Goal: Task Accomplishment & Management: Complete application form

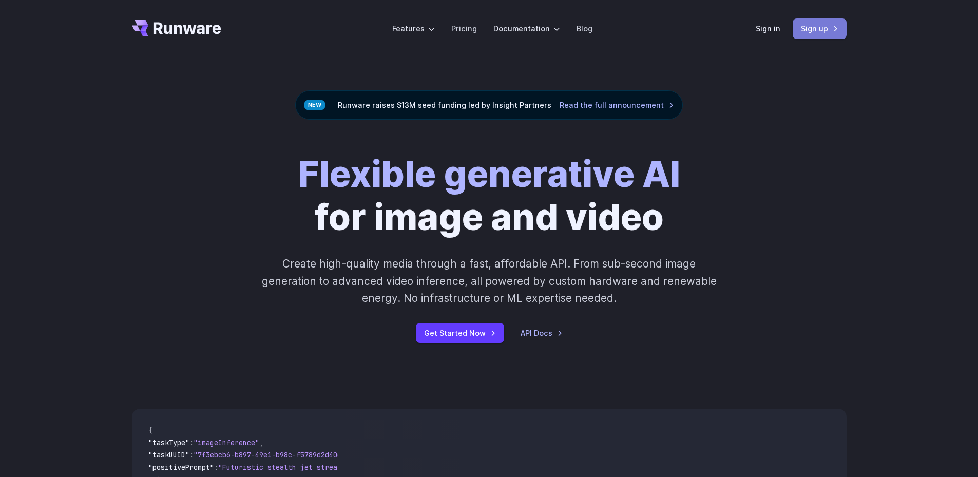
click at [832, 33] on link "Sign up" at bounding box center [820, 28] width 54 height 20
click at [770, 29] on link "Sign in" at bounding box center [768, 29] width 25 height 12
click at [809, 32] on link "Sign up" at bounding box center [820, 28] width 54 height 20
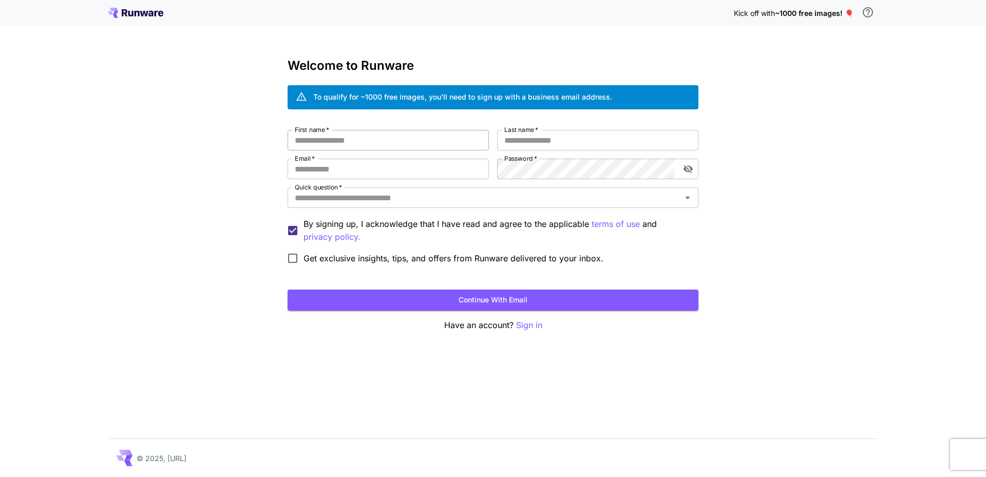
click at [370, 145] on input "First name   *" at bounding box center [387, 140] width 201 height 21
click at [370, 144] on input "First name   *" at bounding box center [387, 140] width 201 height 21
click at [794, 20] on div "Kick off with ~1000 free images! 🎈" at bounding box center [806, 13] width 144 height 22
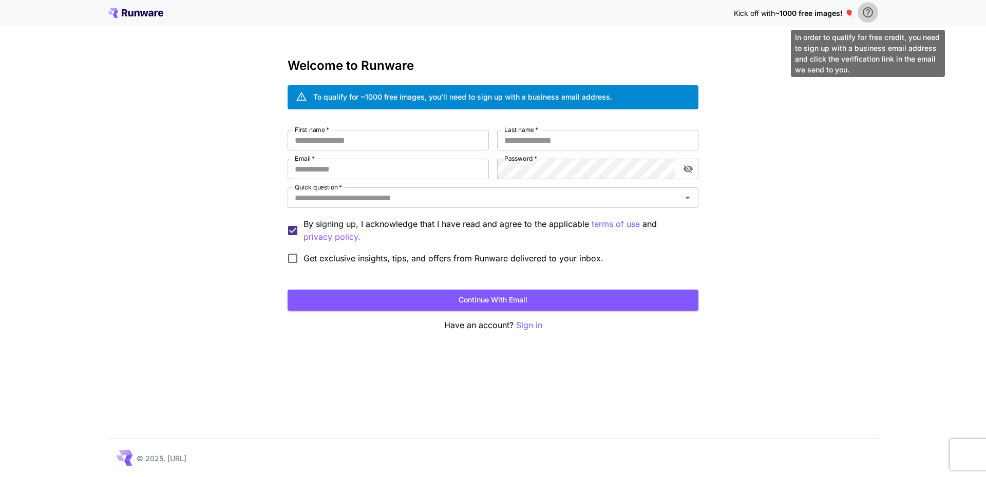
click at [870, 11] on icon "\a In order to qualify for free credit, you need to sign up with a business ema…" at bounding box center [867, 12] width 12 height 12
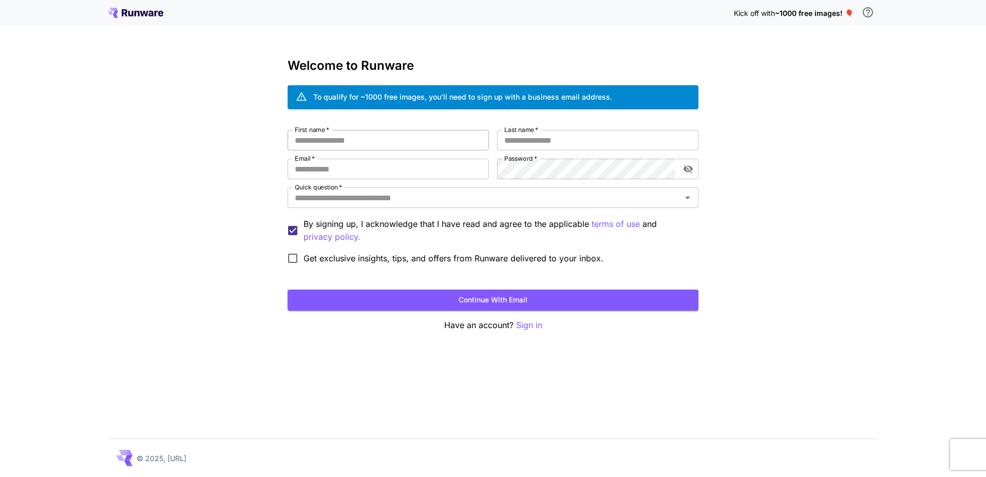
click at [316, 137] on input "First name   *" at bounding box center [387, 140] width 201 height 21
click at [389, 143] on input "First name   *" at bounding box center [387, 140] width 201 height 21
type input "*****"
type input "******"
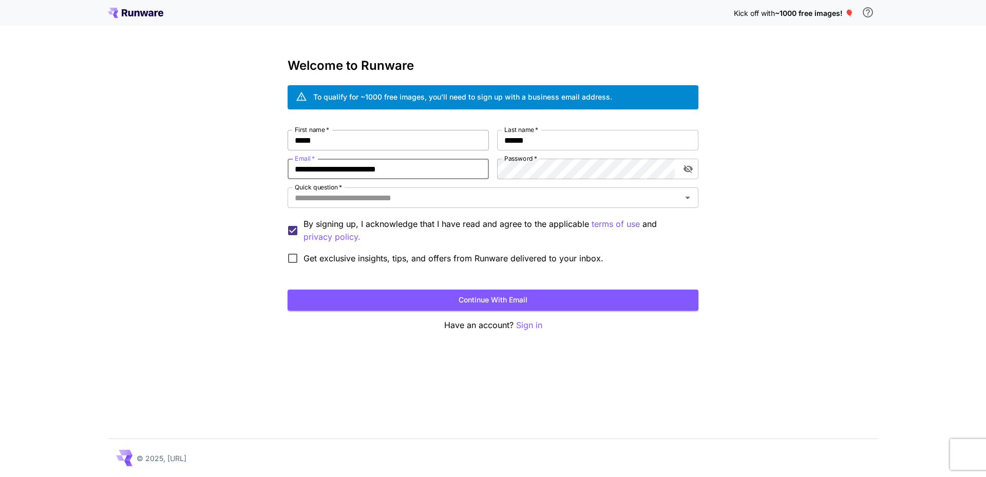
type input "**********"
click at [514, 300] on button "Continue with email" at bounding box center [492, 300] width 411 height 21
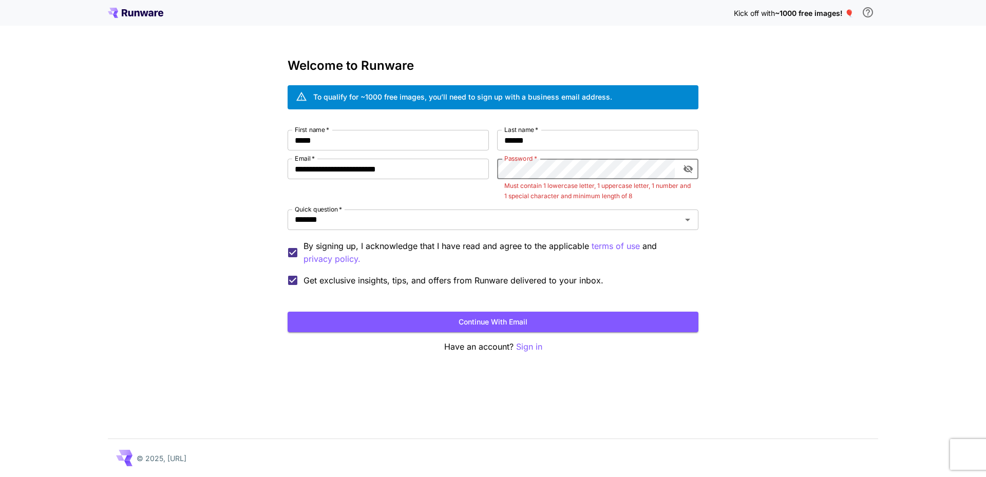
click at [491, 161] on div "**********" at bounding box center [492, 210] width 411 height 161
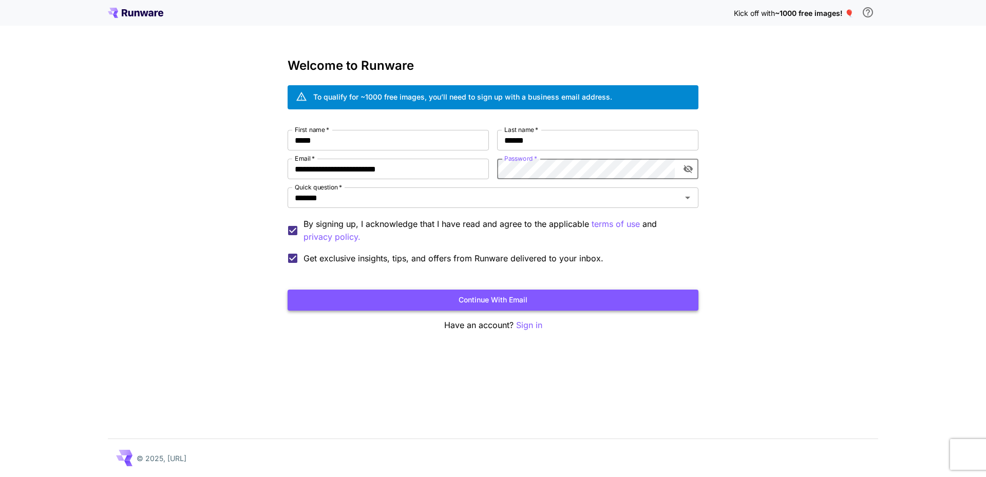
click at [509, 297] on button "Continue with email" at bounding box center [492, 300] width 411 height 21
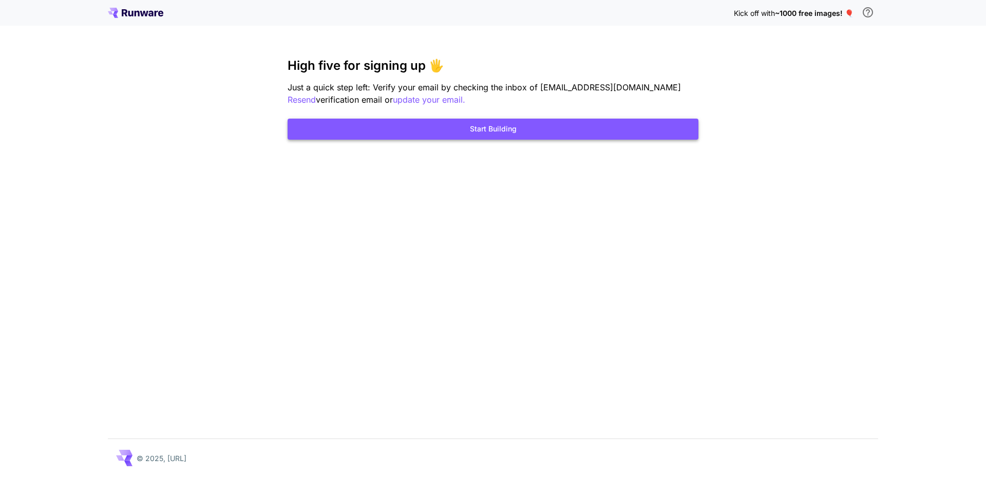
click at [496, 130] on button "Start Building" at bounding box center [492, 129] width 411 height 21
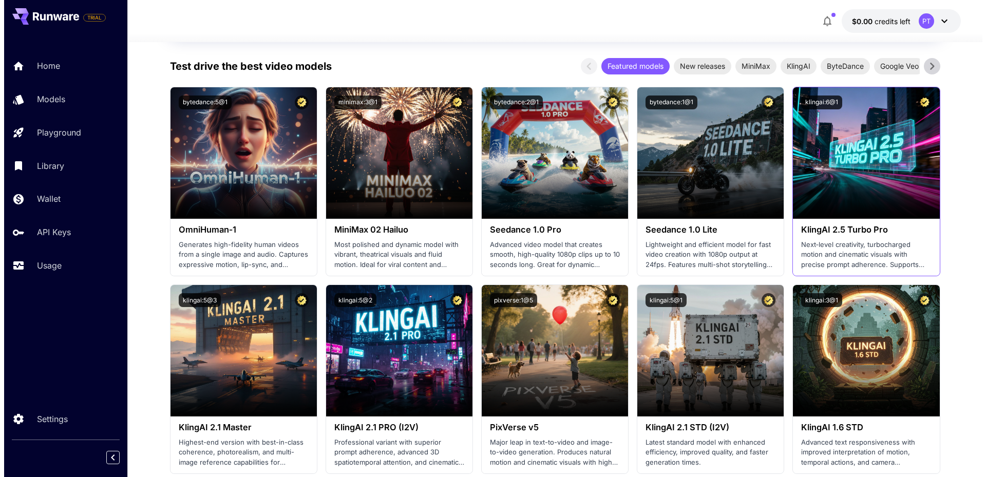
scroll to position [308, 0]
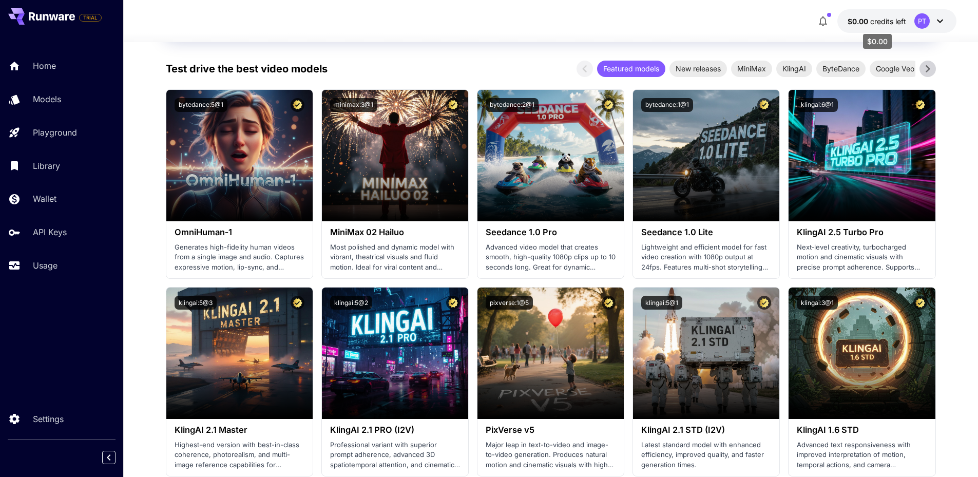
click at [900, 24] on span "credits left" at bounding box center [888, 21] width 36 height 9
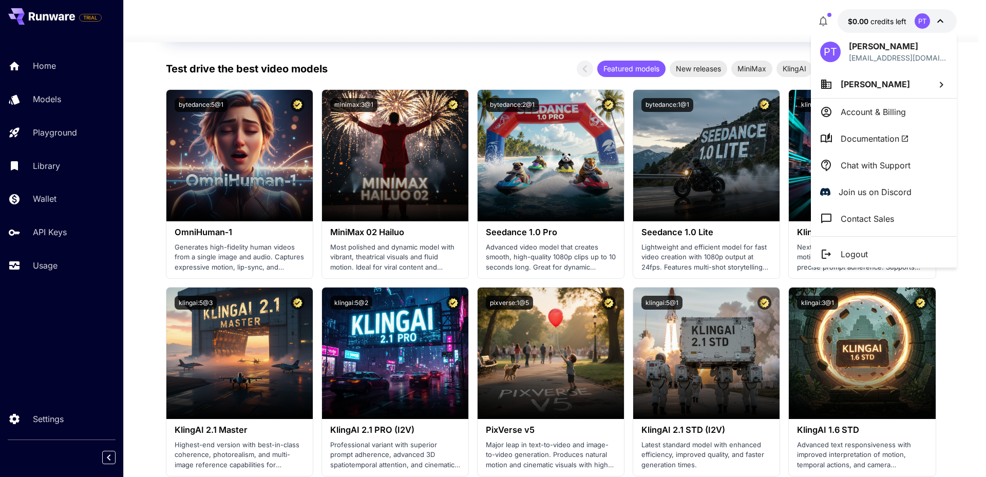
click at [902, 115] on p "Account & Billing" at bounding box center [872, 112] width 65 height 12
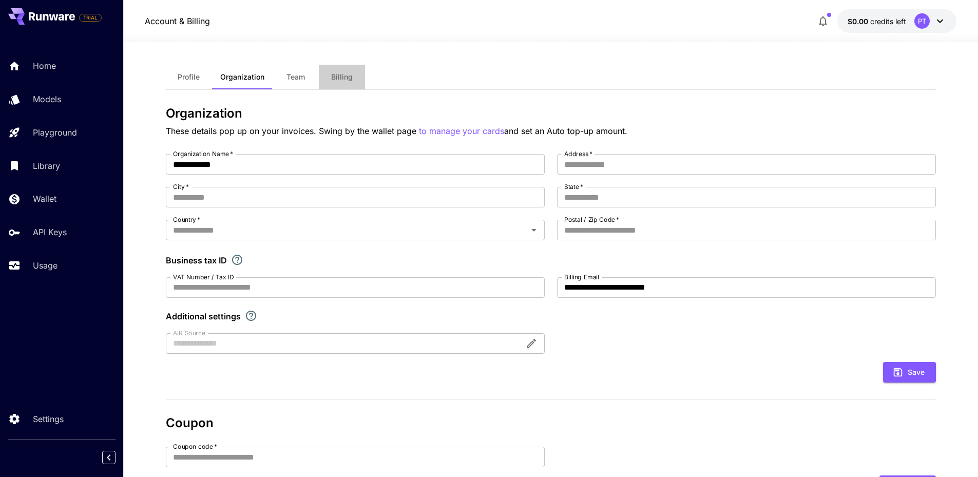
click at [345, 73] on span "Billing" at bounding box center [342, 76] width 22 height 9
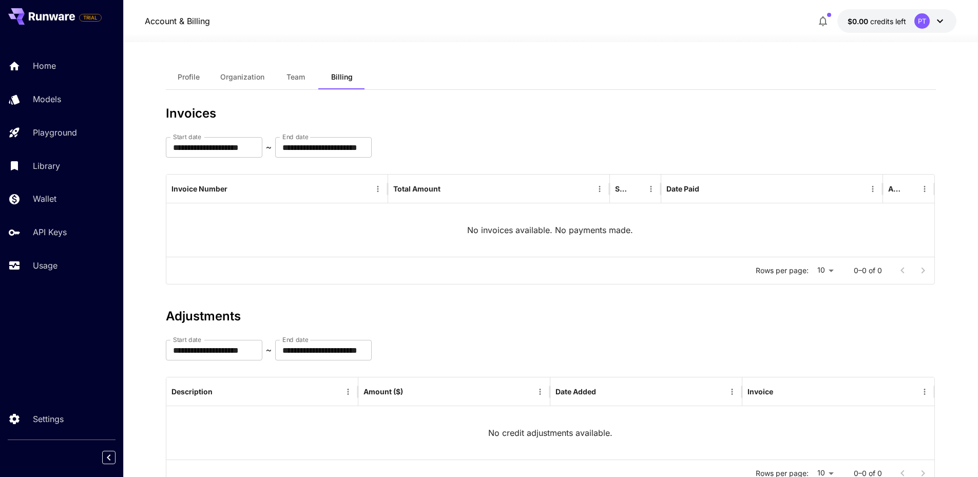
click at [944, 25] on icon at bounding box center [940, 21] width 12 height 12
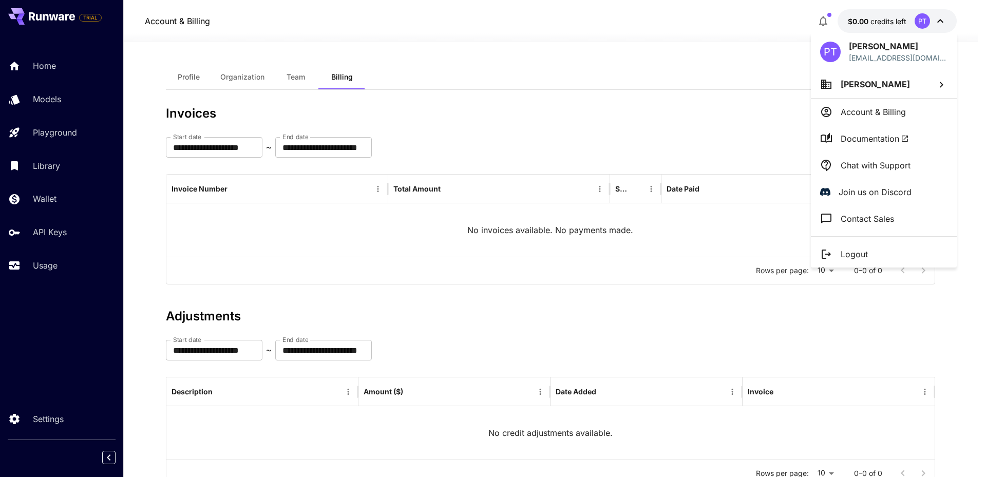
click at [872, 117] on p "Account & Billing" at bounding box center [872, 112] width 65 height 12
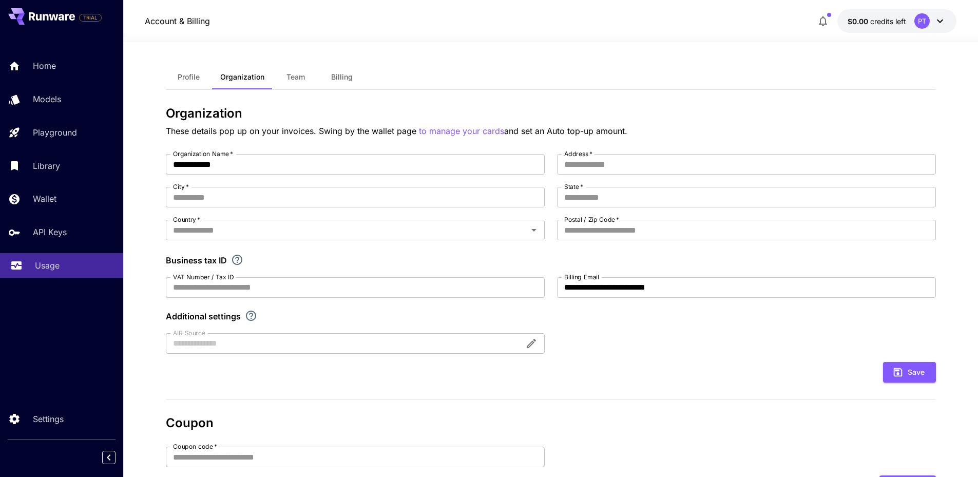
drag, startPoint x: 70, startPoint y: 263, endPoint x: 74, endPoint y: 260, distance: 5.5
click at [71, 262] on div "Usage" at bounding box center [75, 265] width 80 height 12
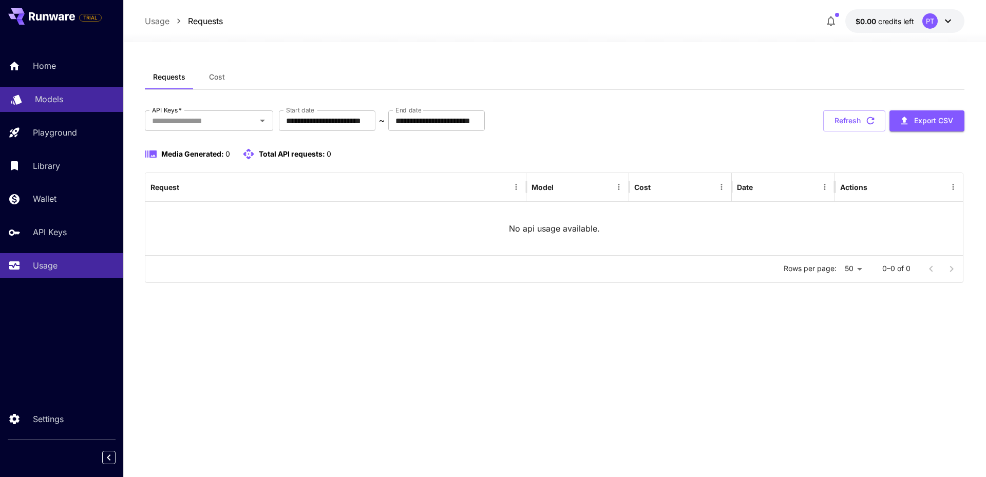
click at [64, 94] on div "Models" at bounding box center [75, 99] width 80 height 12
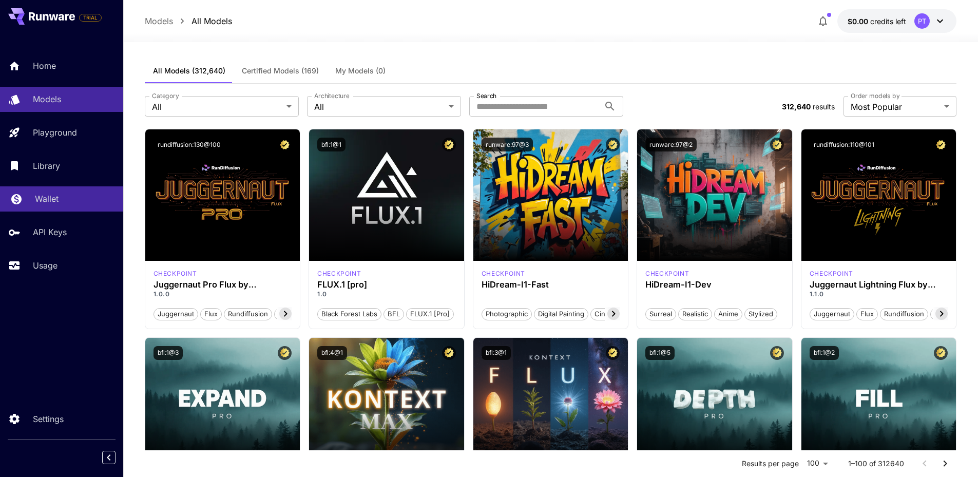
click at [65, 197] on div "Wallet" at bounding box center [75, 199] width 80 height 12
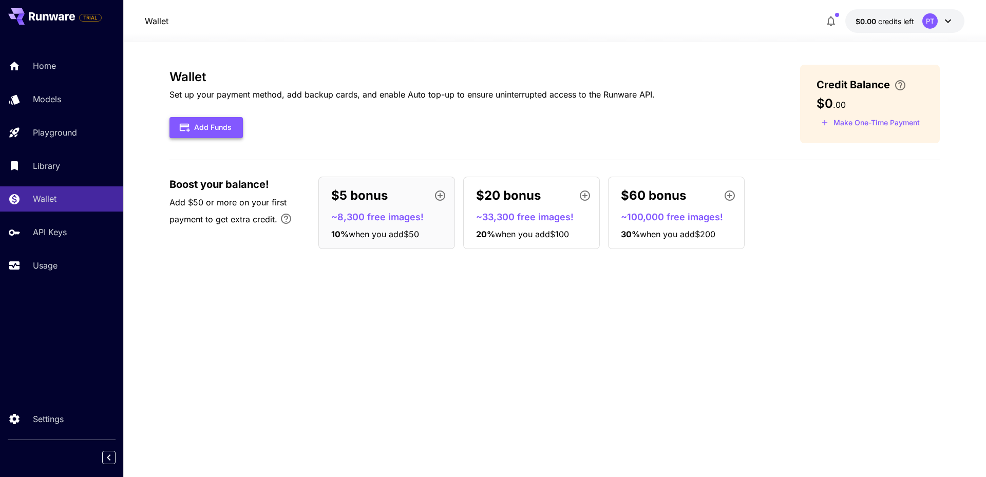
click at [226, 132] on button "Add Funds" at bounding box center [205, 127] width 73 height 21
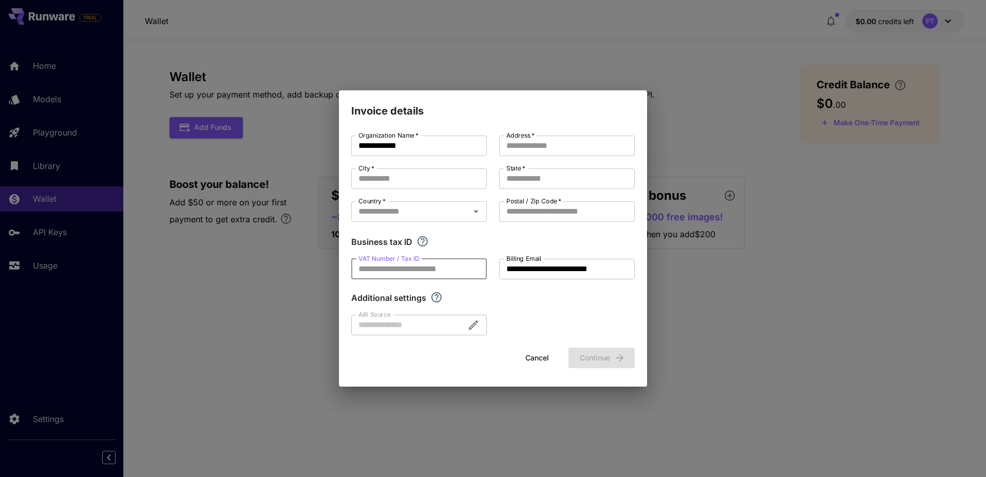
click at [391, 266] on input "VAT Number / Tax ID" at bounding box center [419, 269] width 136 height 21
click at [388, 325] on div at bounding box center [419, 325] width 136 height 21
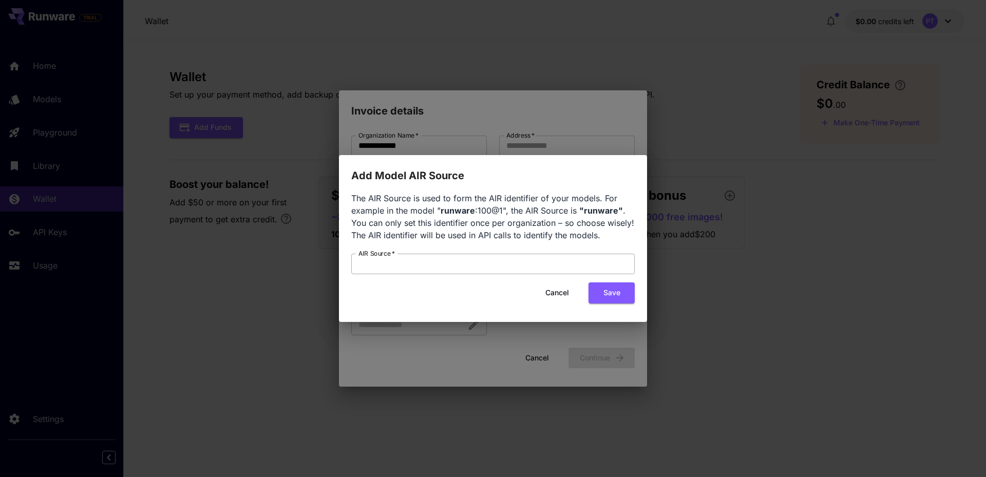
click at [421, 267] on input "AIR Source   *" at bounding box center [492, 264] width 283 height 21
drag, startPoint x: 290, startPoint y: 267, endPoint x: 444, endPoint y: 259, distance: 154.2
click at [296, 267] on div "Add Model AIR Source The AIR Source is used to form the AIR identifier of your …" at bounding box center [493, 238] width 986 height 477
drag, startPoint x: 622, startPoint y: 110, endPoint x: 612, endPoint y: 118, distance: 12.4
click at [614, 116] on div "Add Model AIR Source The AIR Source is used to form the AIR identifier of your …" at bounding box center [493, 238] width 986 height 477
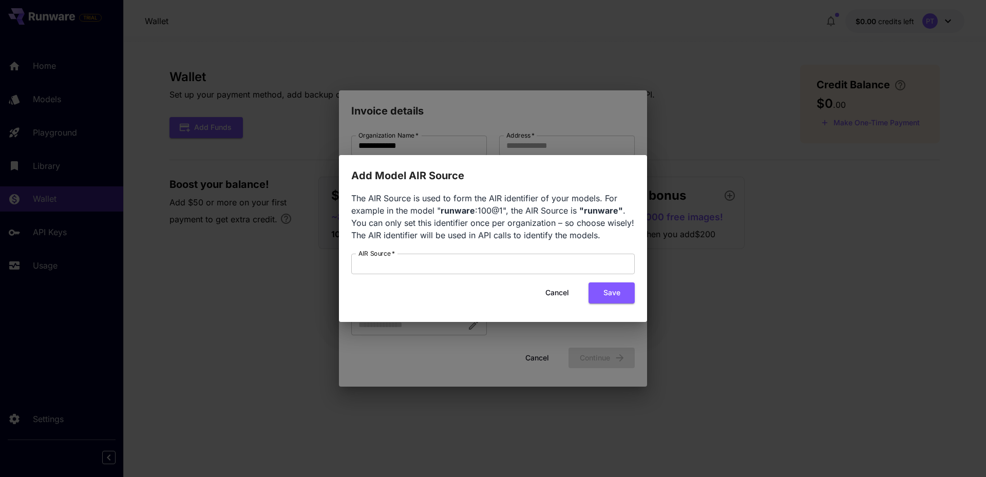
drag, startPoint x: 612, startPoint y: 118, endPoint x: 638, endPoint y: 207, distance: 92.3
click at [617, 135] on div "Add Model AIR Source The AIR Source is used to form the AIR identifier of your …" at bounding box center [493, 238] width 986 height 477
drag, startPoint x: 547, startPoint y: 297, endPoint x: 739, endPoint y: 232, distance: 202.3
click at [548, 296] on button "Cancel" at bounding box center [557, 292] width 46 height 21
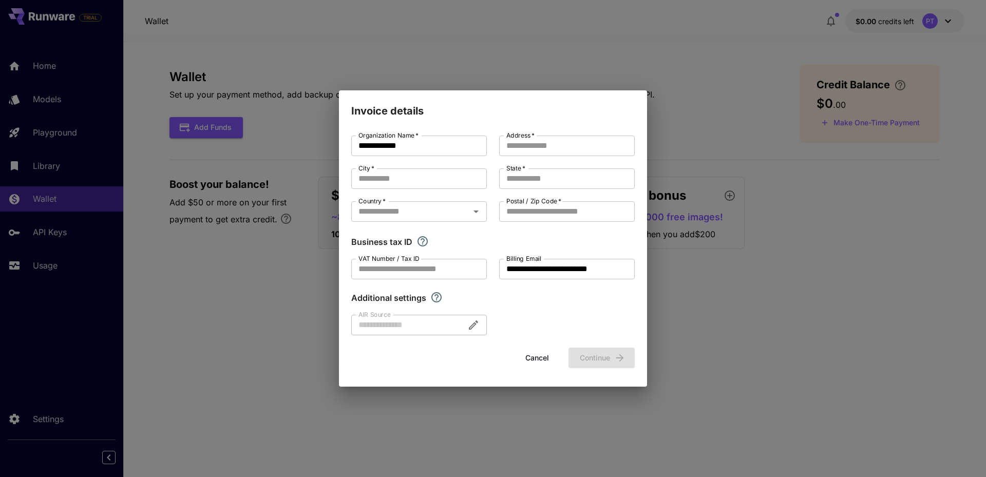
click at [731, 127] on div "**********" at bounding box center [493, 238] width 986 height 477
click at [614, 97] on h2 "Invoice details" at bounding box center [493, 104] width 308 height 29
drag, startPoint x: 546, startPoint y: 358, endPoint x: 554, endPoint y: 352, distance: 10.3
click at [546, 356] on button "Cancel" at bounding box center [537, 358] width 46 height 21
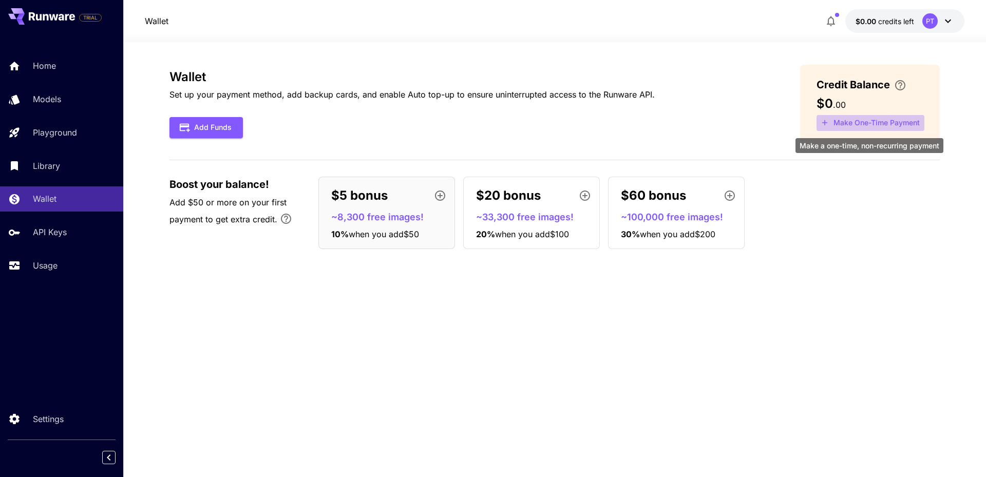
click at [870, 119] on button "Make One-Time Payment" at bounding box center [870, 123] width 108 height 16
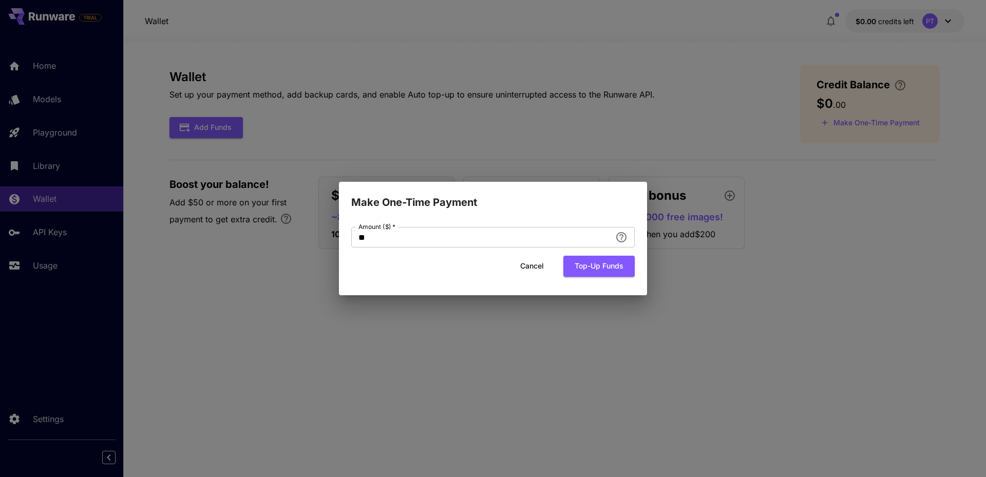
drag, startPoint x: 372, startPoint y: 244, endPoint x: 290, endPoint y: 232, distance: 82.5
click at [307, 234] on div "Make One-Time Payment Amount ($)   * ** Amount ($)   * Cancel Top-up funds" at bounding box center [493, 238] width 986 height 477
type input "*"
click at [574, 265] on button "Top-up funds" at bounding box center [598, 266] width 71 height 21
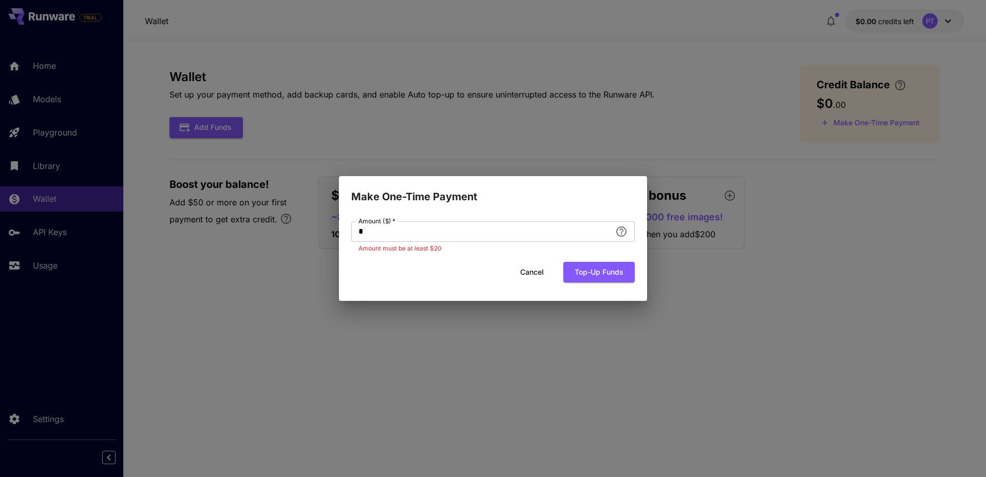
click at [289, 224] on div "Make One-Time Payment Amount ($)   * * Amount ($)   * Amount must be at least $…" at bounding box center [493, 238] width 986 height 477
click at [475, 112] on div "Make One-Time Payment Amount ($)   * * Amount ($)   * Amount must be at least $…" at bounding box center [493, 238] width 986 height 477
click at [542, 273] on button "Cancel" at bounding box center [532, 272] width 46 height 21
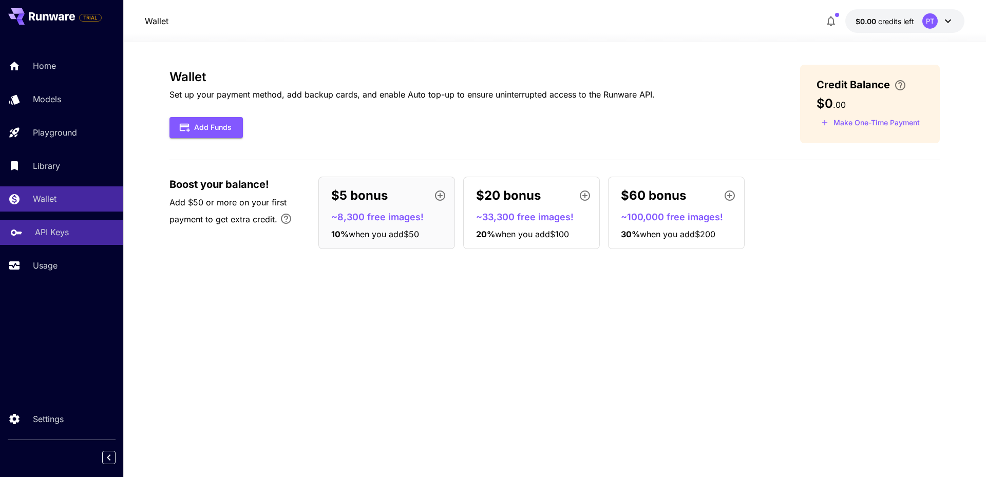
click at [88, 232] on div "API Keys" at bounding box center [75, 232] width 80 height 12
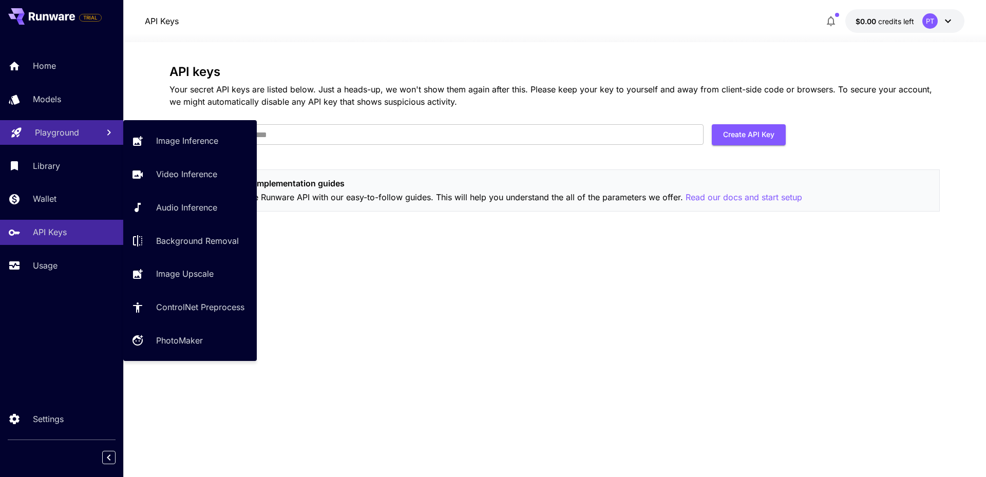
click at [68, 137] on p "Playground" at bounding box center [57, 132] width 44 height 12
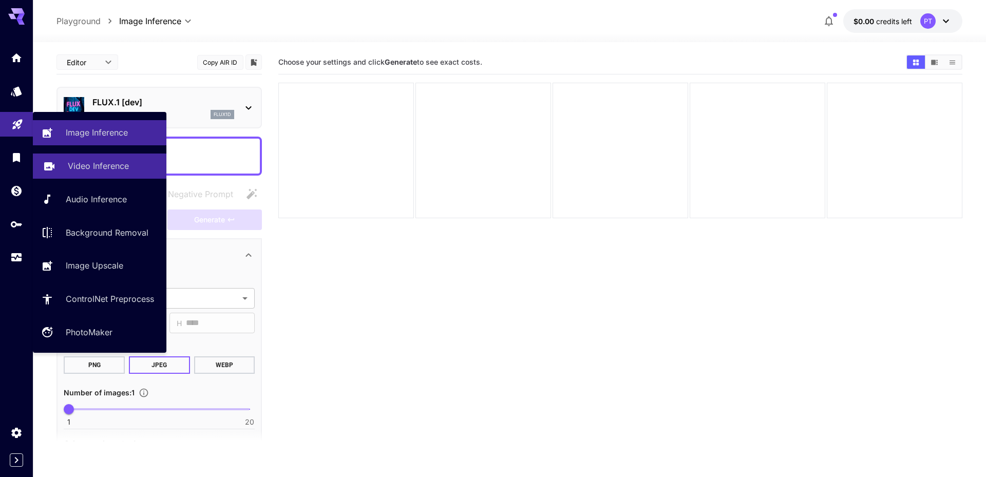
click at [90, 164] on p "Video Inference" at bounding box center [98, 166] width 61 height 12
type input "**********"
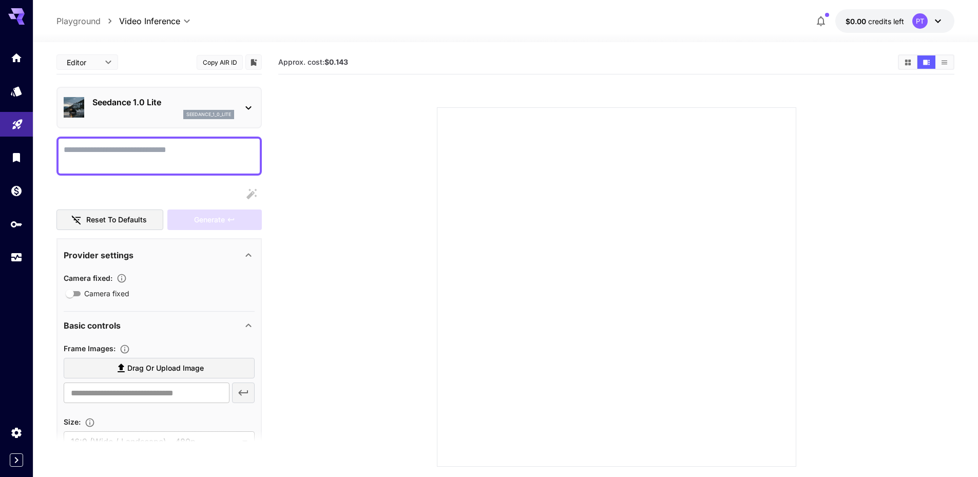
click at [244, 107] on icon at bounding box center [248, 108] width 12 height 12
